Goal: Task Accomplishment & Management: Manage account settings

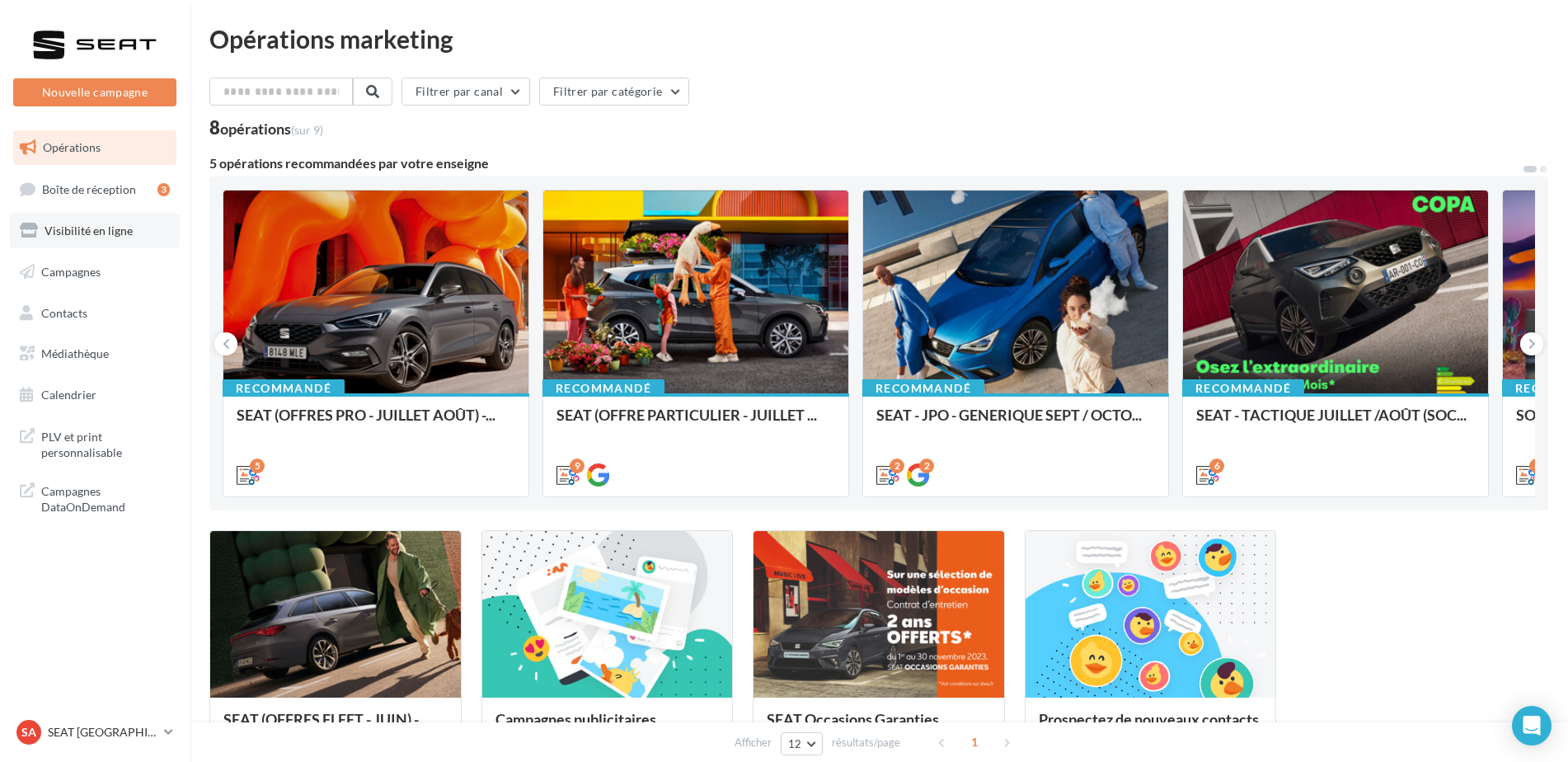
click at [67, 235] on span "Visibilité en ligne" at bounding box center [88, 230] width 88 height 14
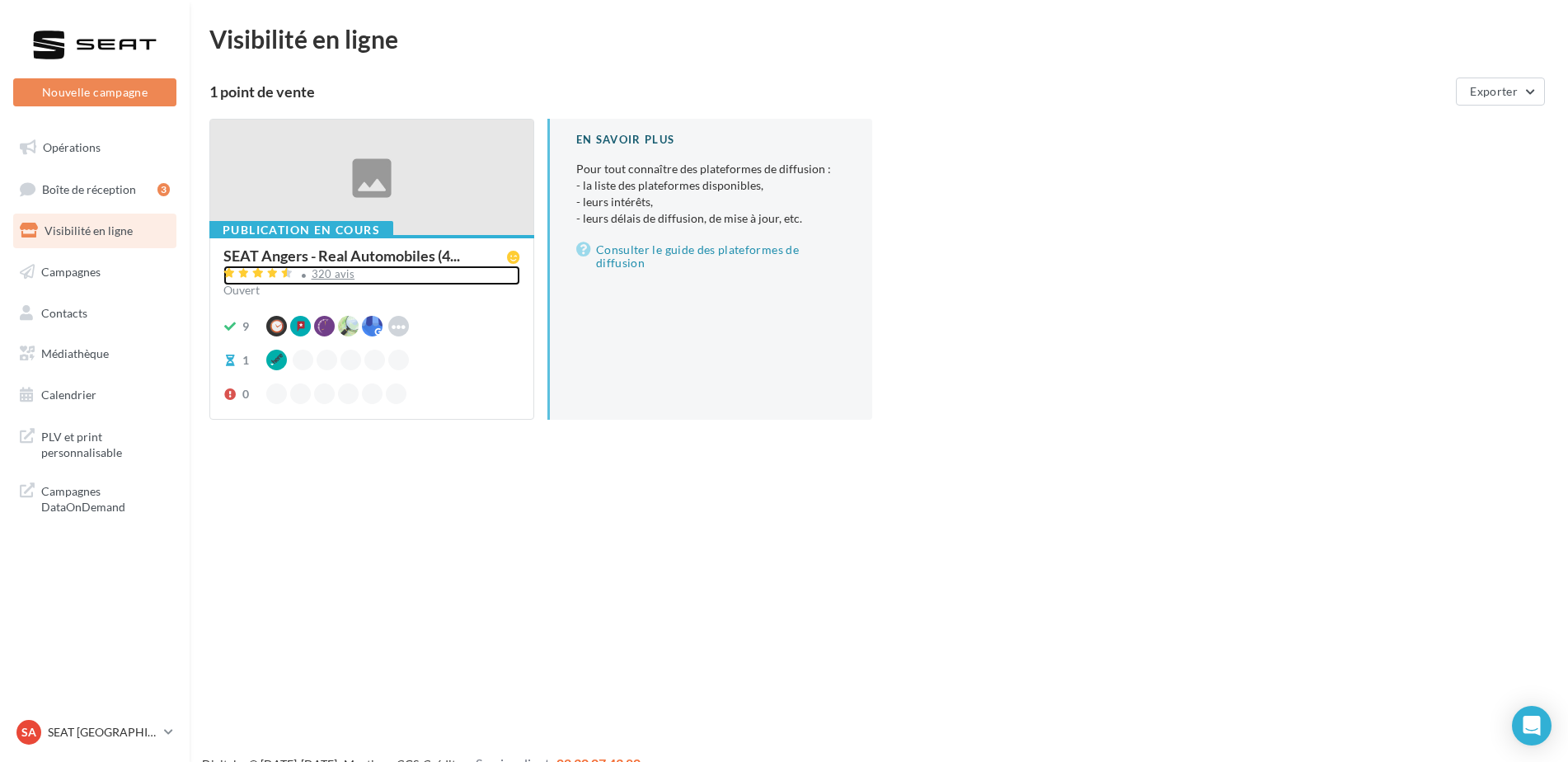
click at [334, 276] on div "320 avis" at bounding box center [333, 274] width 44 height 10
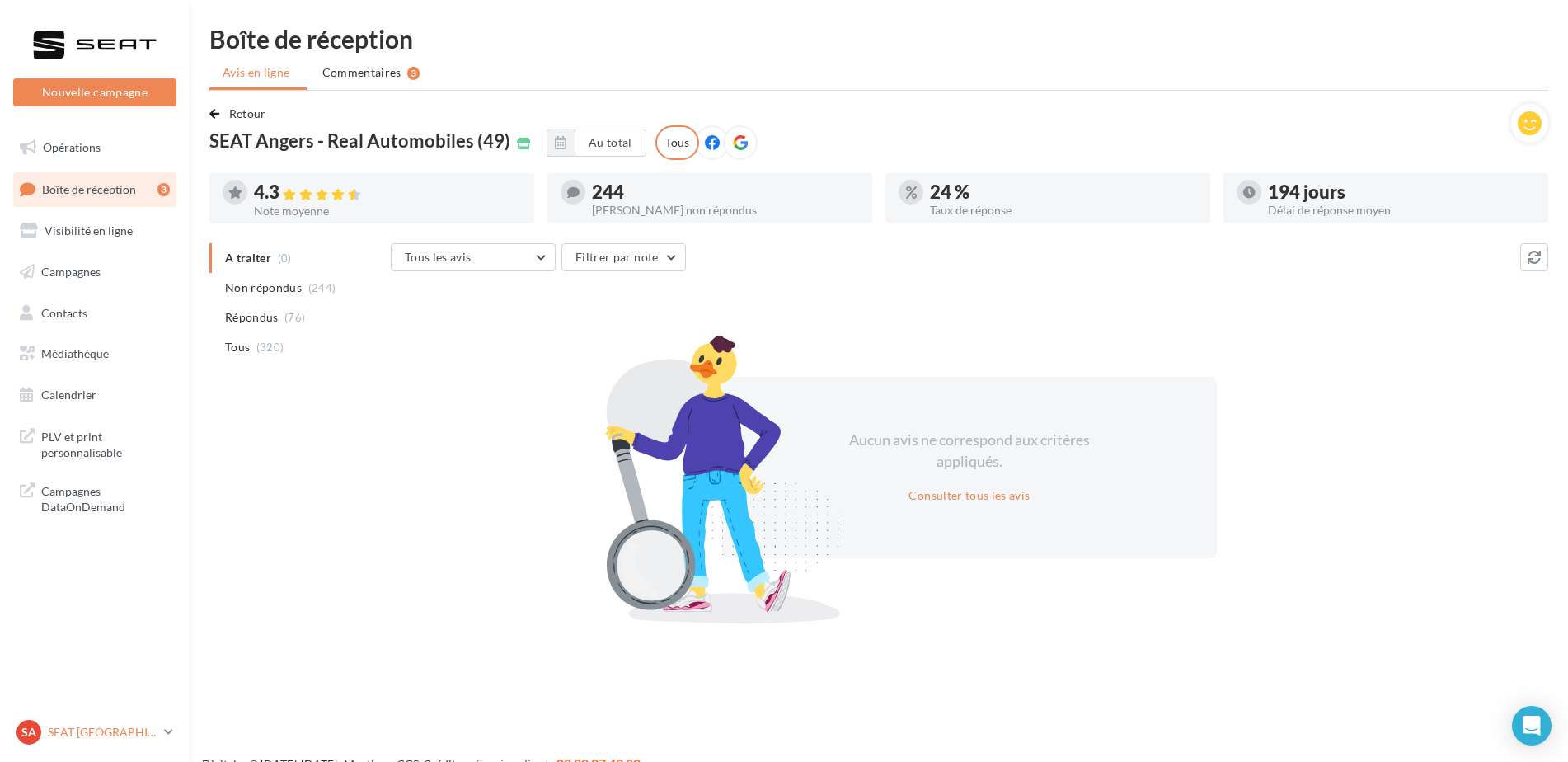
click at [95, 734] on p "SEAT [GEOGRAPHIC_DATA]" at bounding box center [102, 732] width 110 height 17
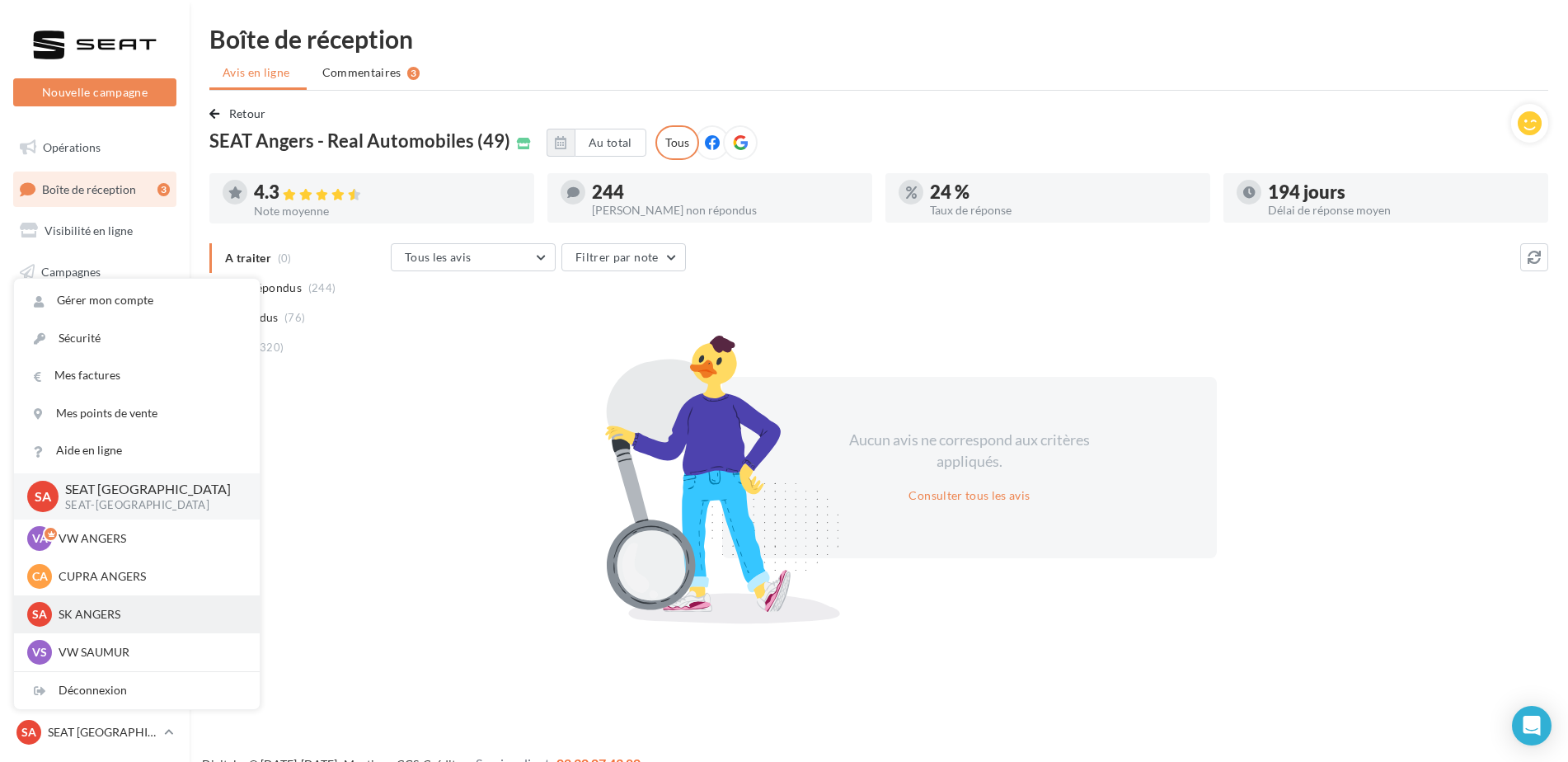
click at [104, 620] on p "SK ANGERS" at bounding box center [148, 614] width 181 height 17
